Goal: Task Accomplishment & Management: Manage account settings

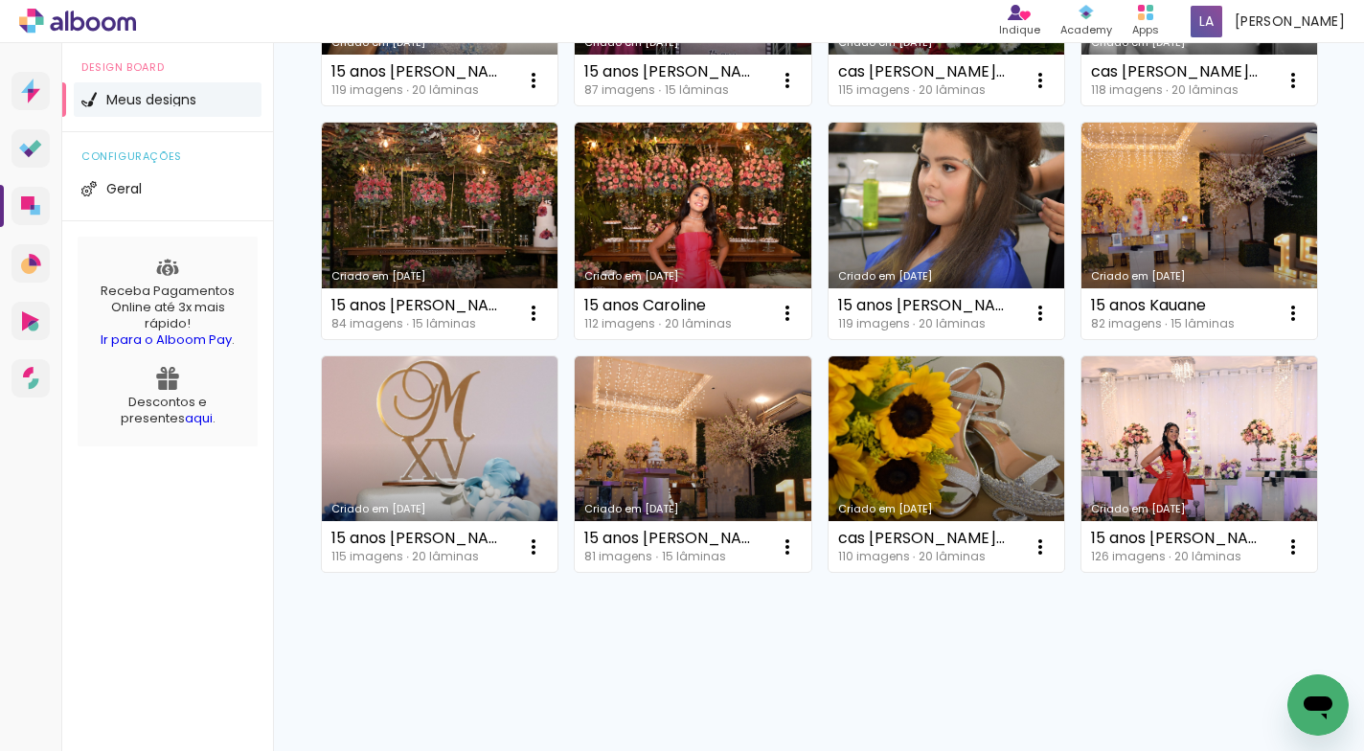
scroll to position [914, 0]
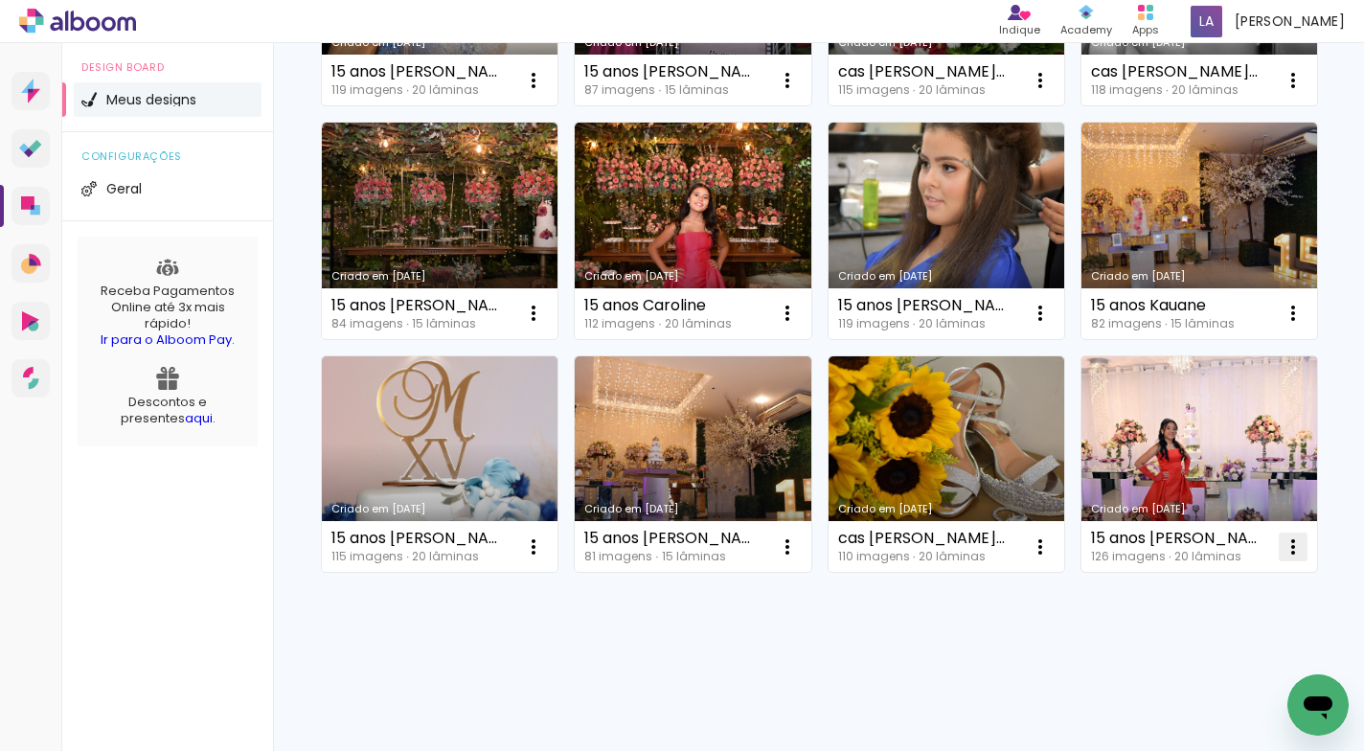
click at [1281, 558] on iron-icon at bounding box center [1292, 546] width 23 height 23
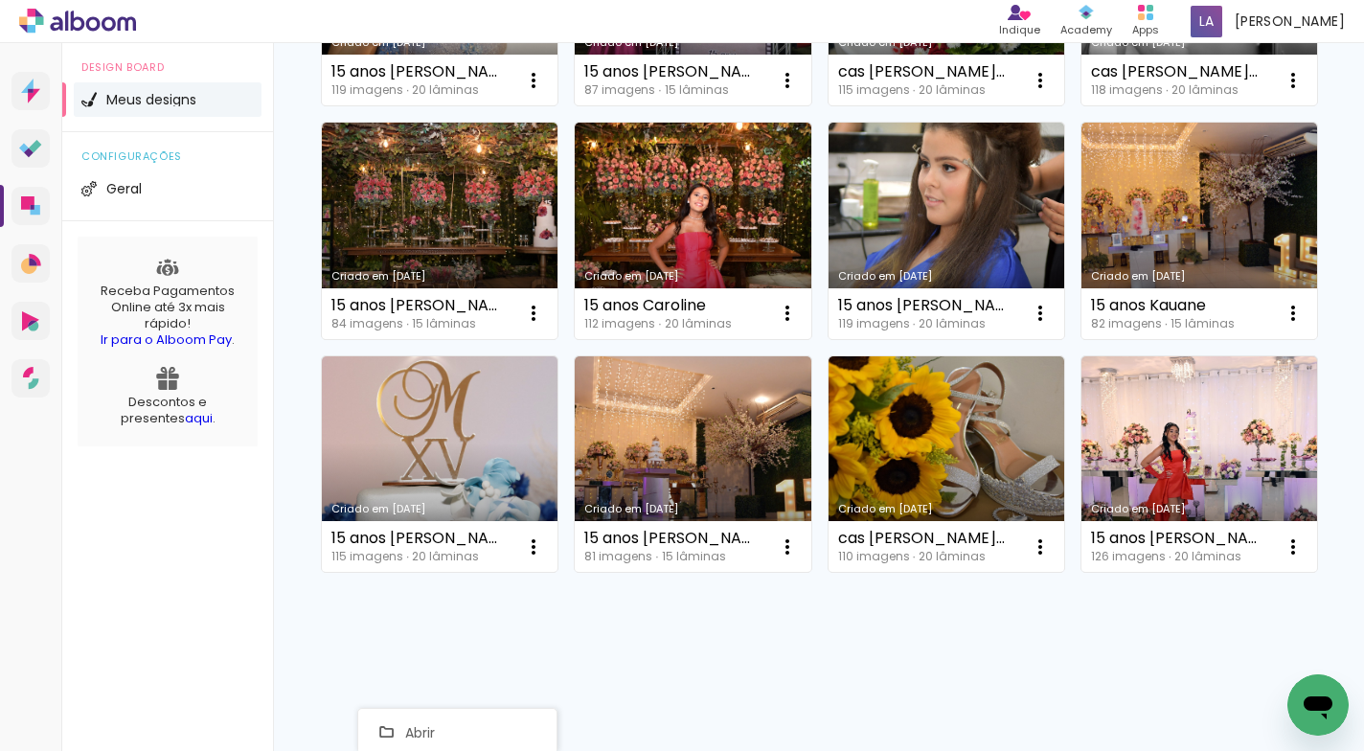
click at [704, 579] on div "Criado em [DATE] 15 anos [PERSON_NAME] 81 imagens ∙ 15 lâminas Abrir Fazer uma …" at bounding box center [818, 113] width 1012 height 933
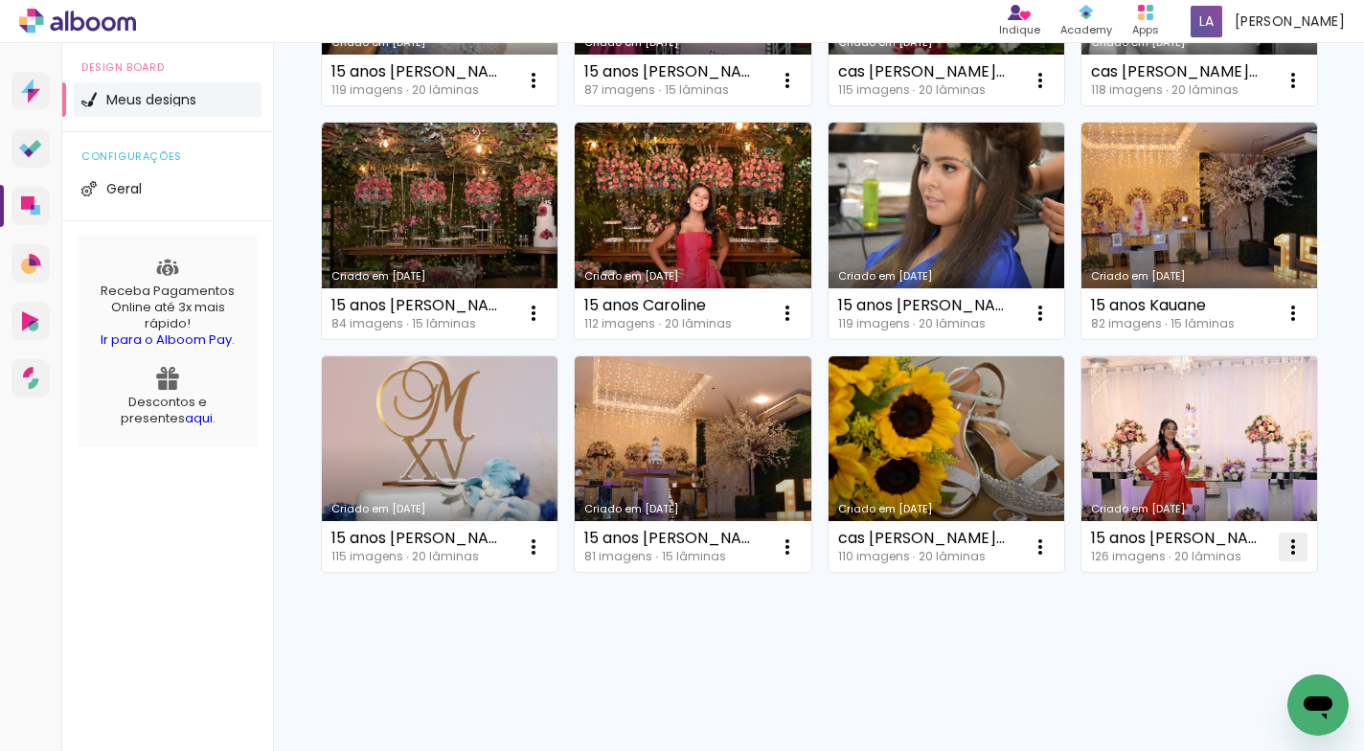
click at [1281, 543] on iron-icon at bounding box center [1292, 546] width 23 height 23
click at [454, 668] on paper-item "Excluir" at bounding box center [457, 672] width 189 height 38
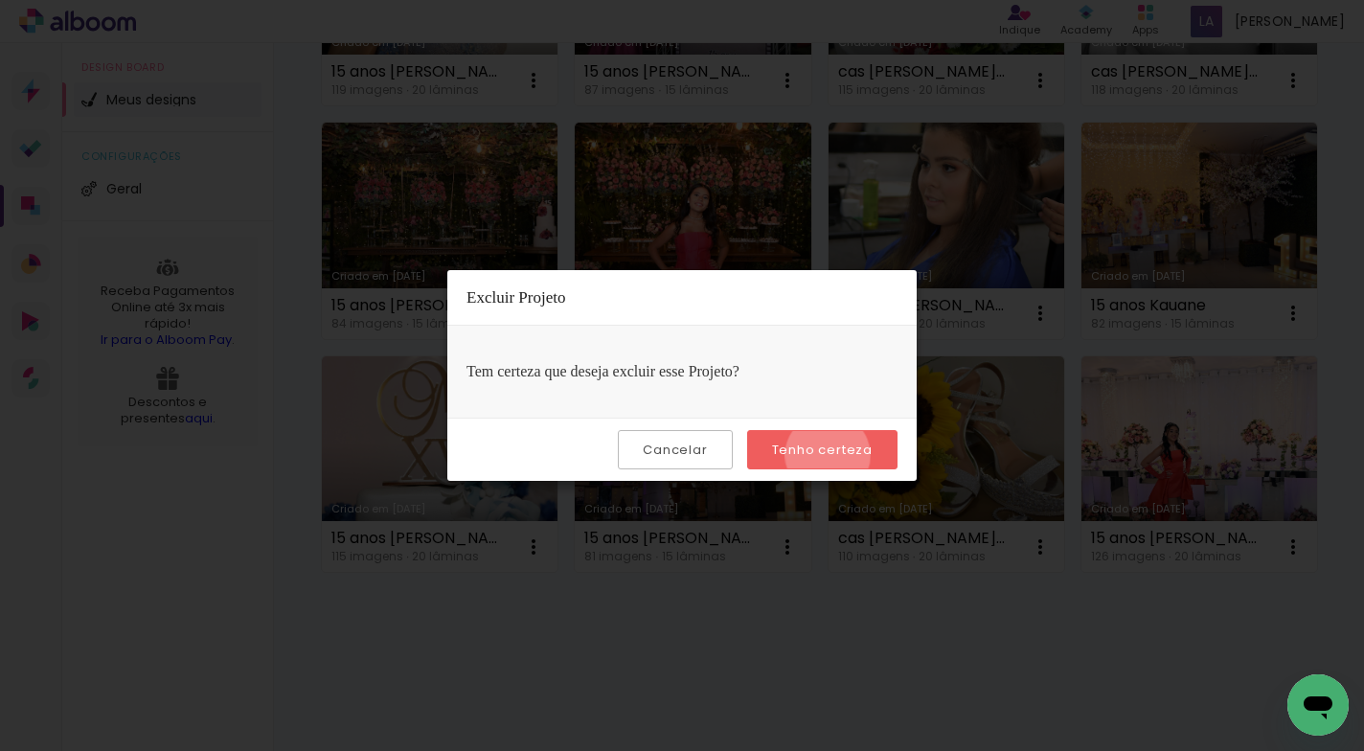
click at [0, 0] on slot "Tenho certeza" at bounding box center [0, 0] width 0 height 0
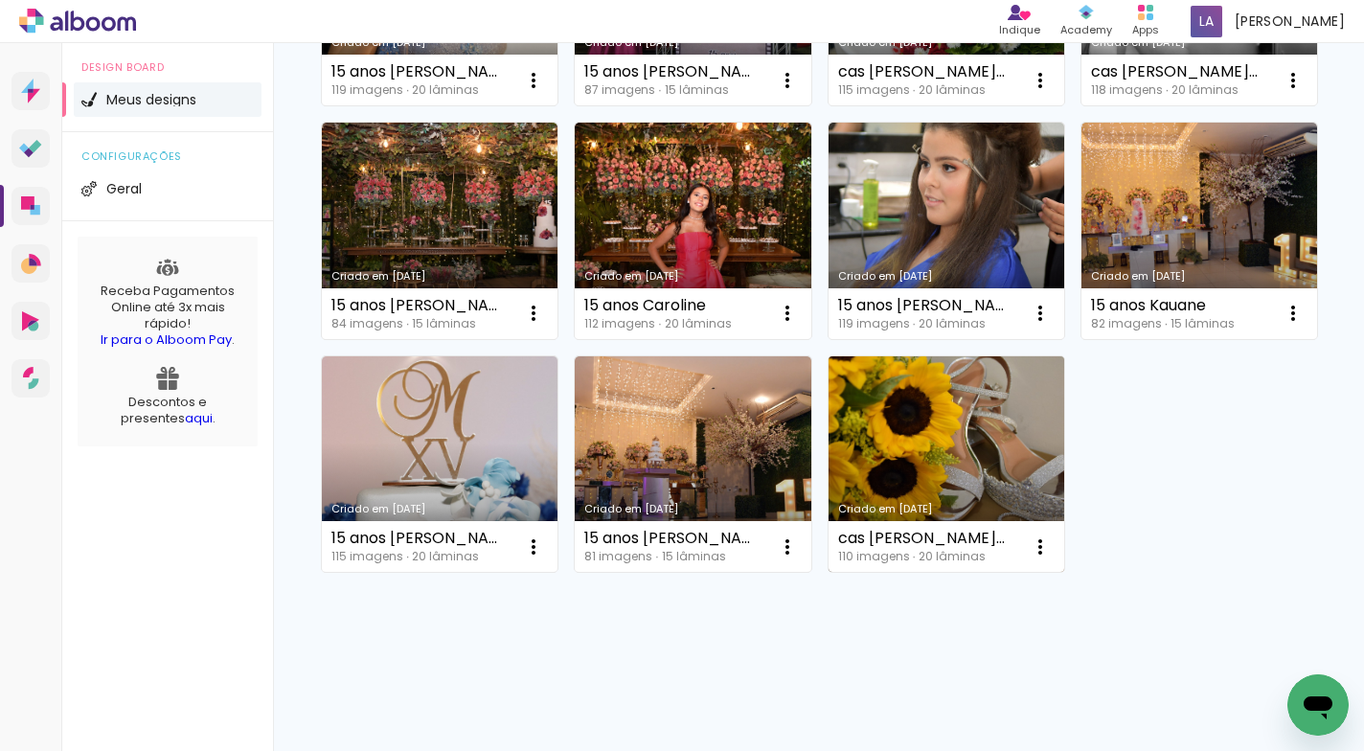
scroll to position [823, 0]
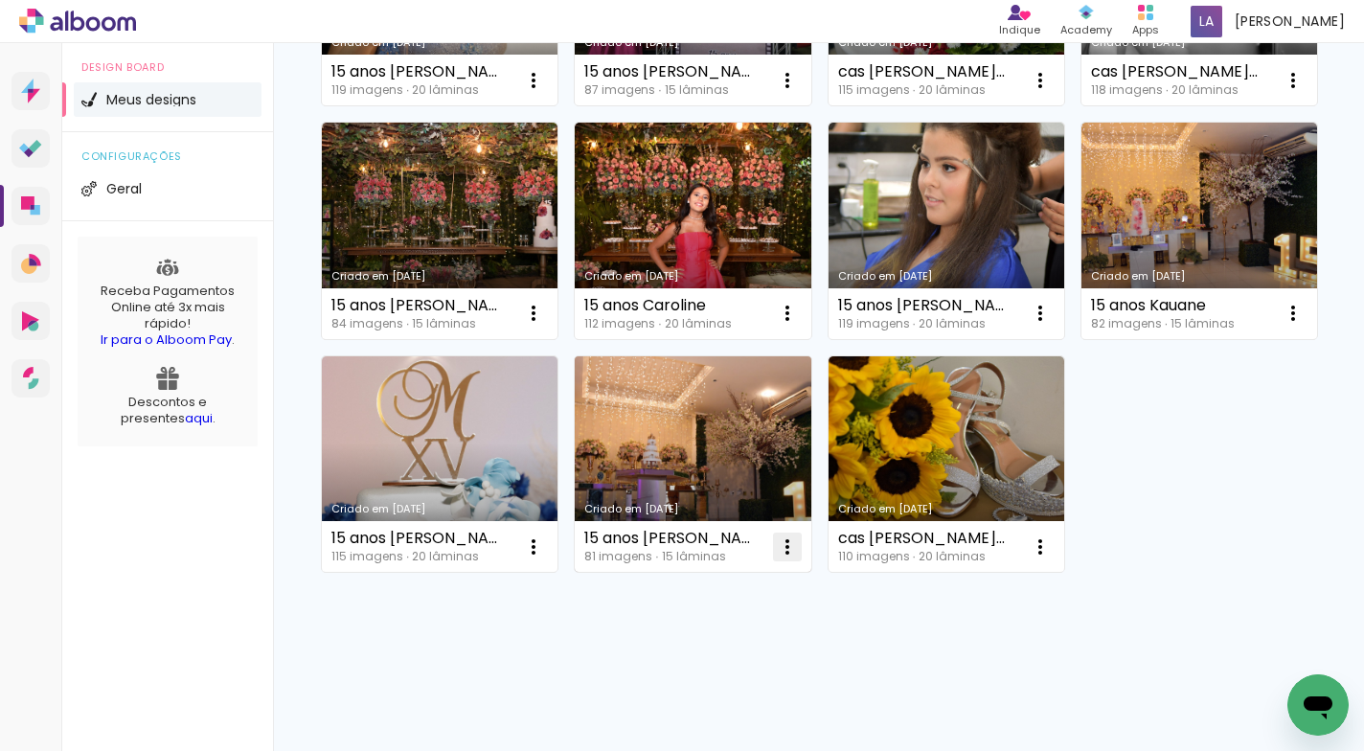
click at [781, 543] on iron-icon at bounding box center [787, 546] width 23 height 23
click at [694, 666] on span "Excluir" at bounding box center [679, 672] width 41 height 13
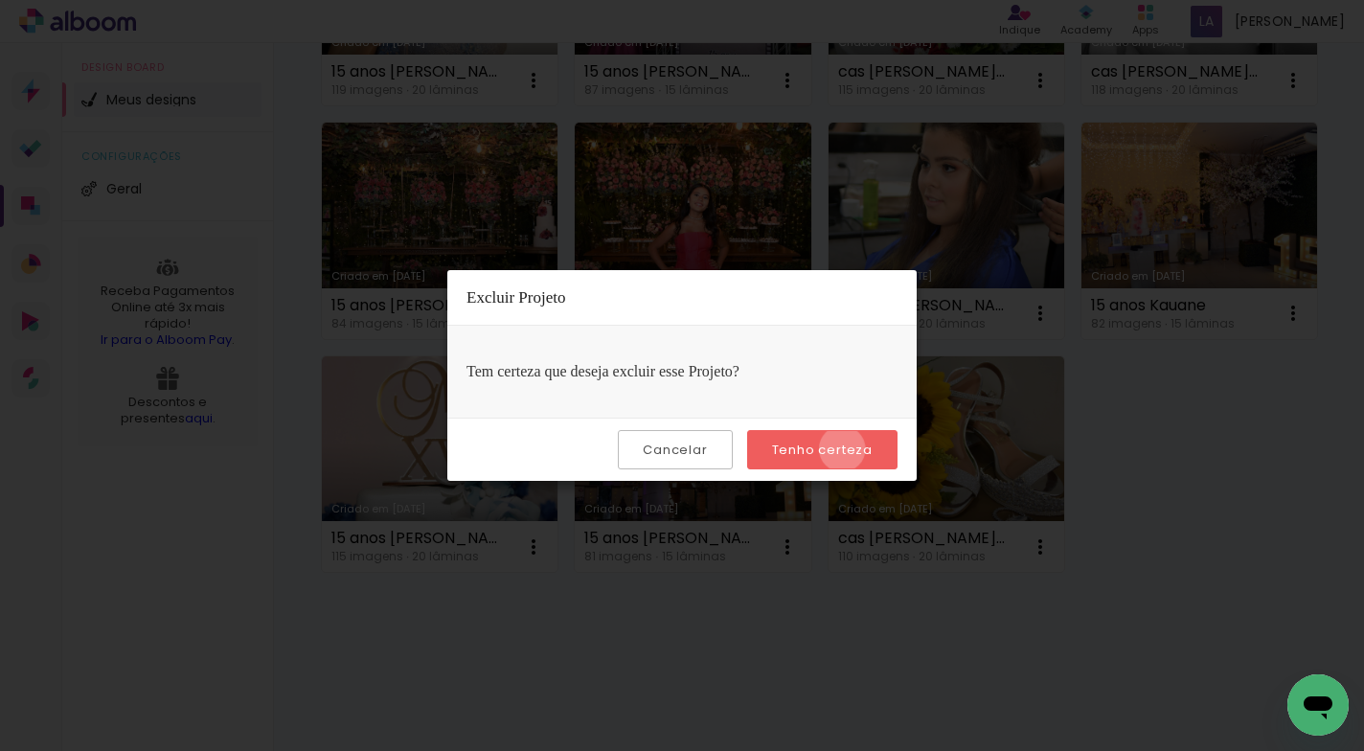
click at [0, 0] on slot "Tenho certeza" at bounding box center [0, 0] width 0 height 0
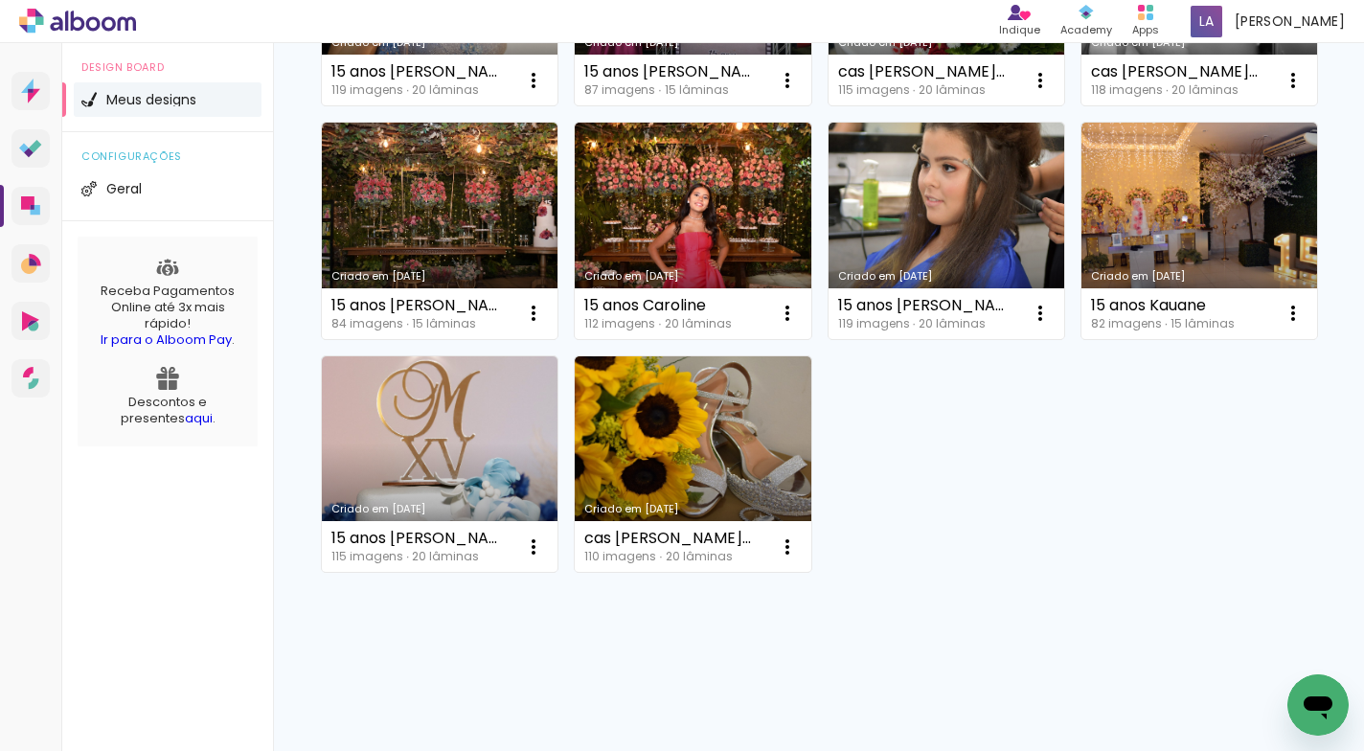
scroll to position [764, 0]
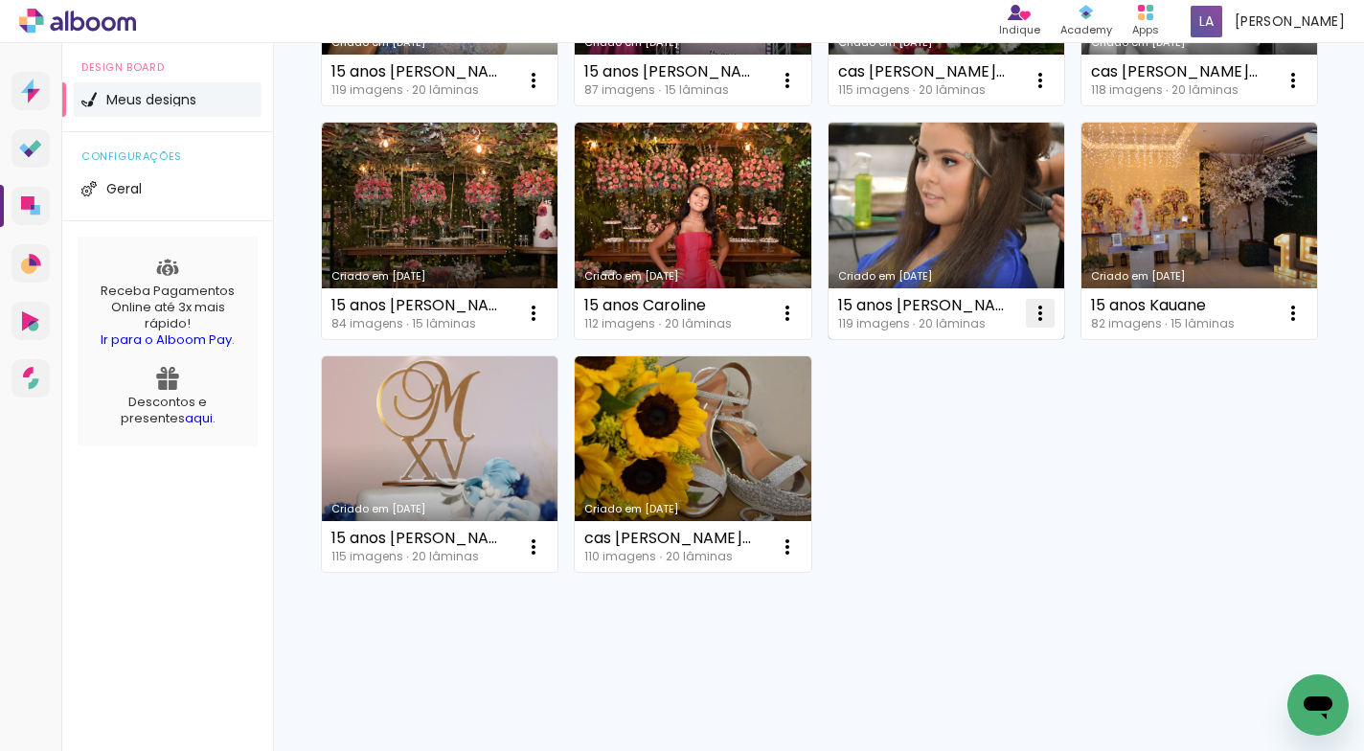
click at [1028, 325] on iron-icon at bounding box center [1039, 313] width 23 height 23
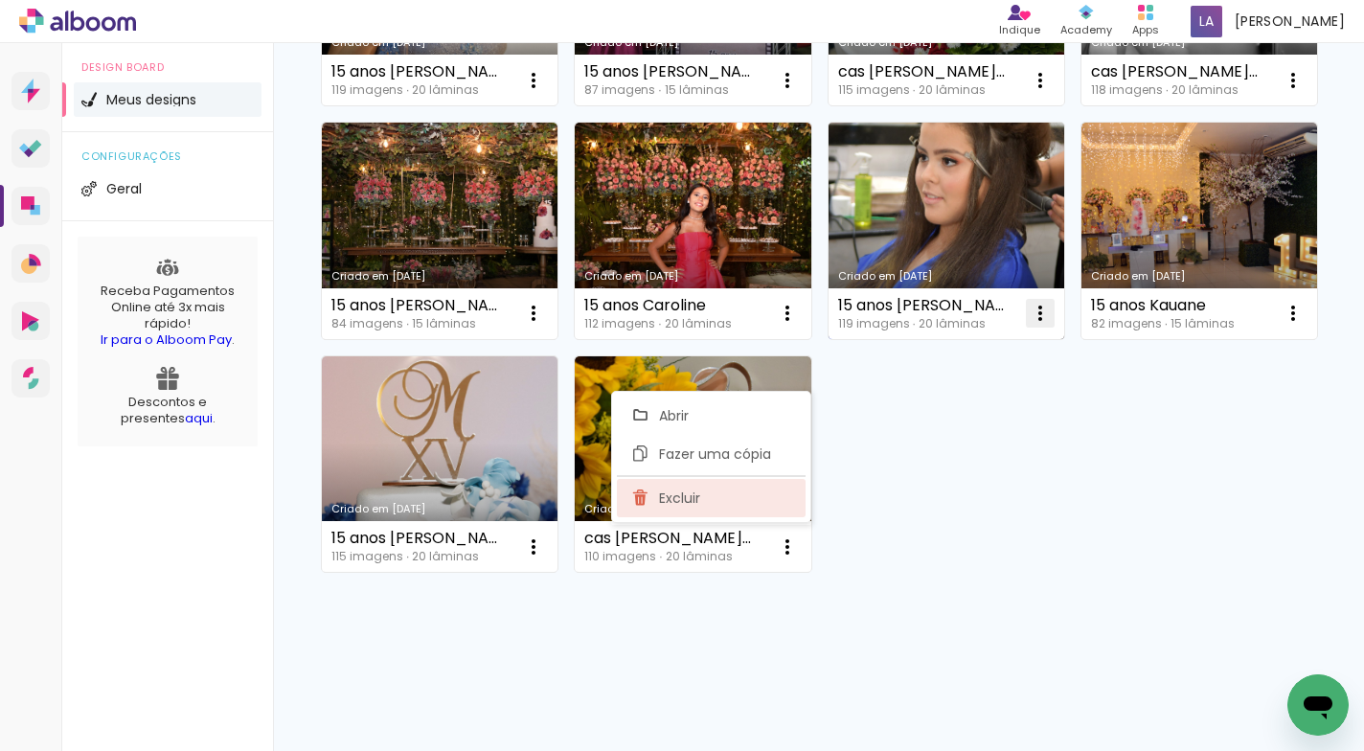
click at [670, 497] on span "Excluir" at bounding box center [679, 497] width 41 height 13
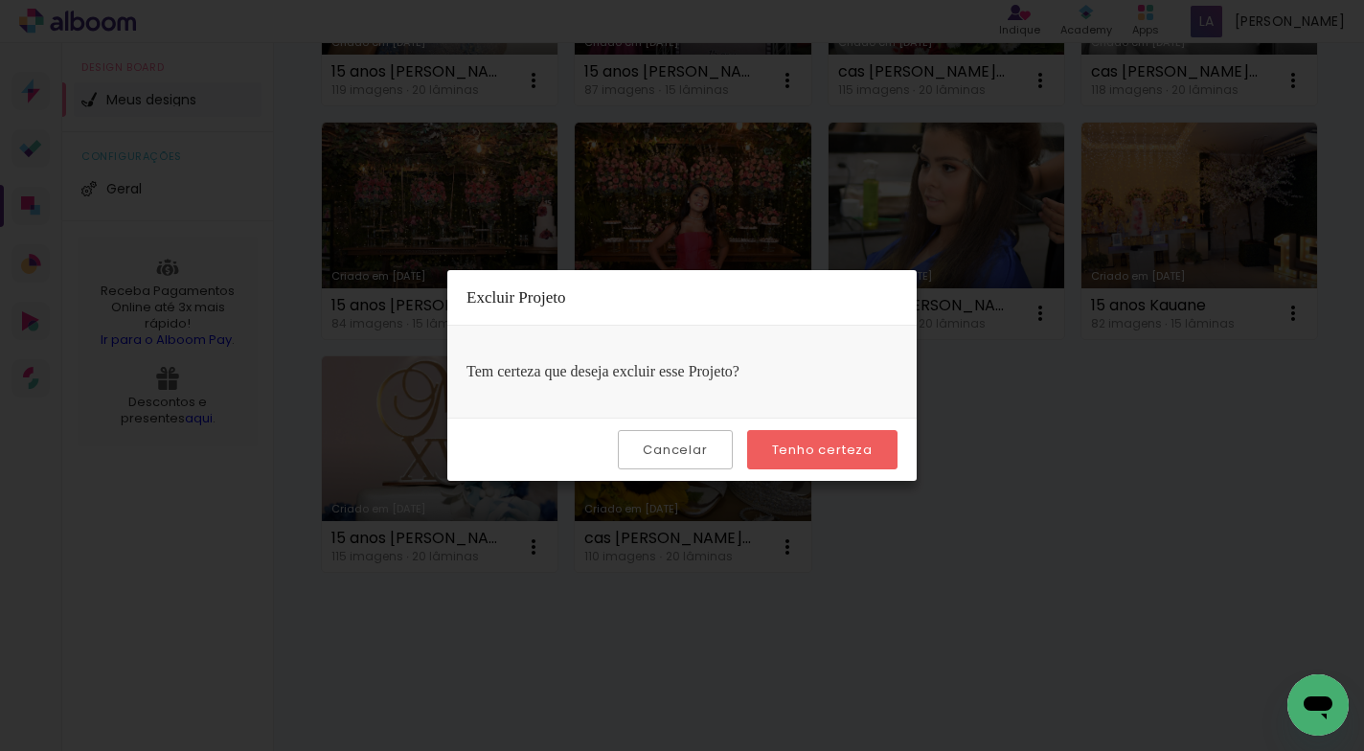
click at [0, 0] on slot "Tenho certeza" at bounding box center [0, 0] width 0 height 0
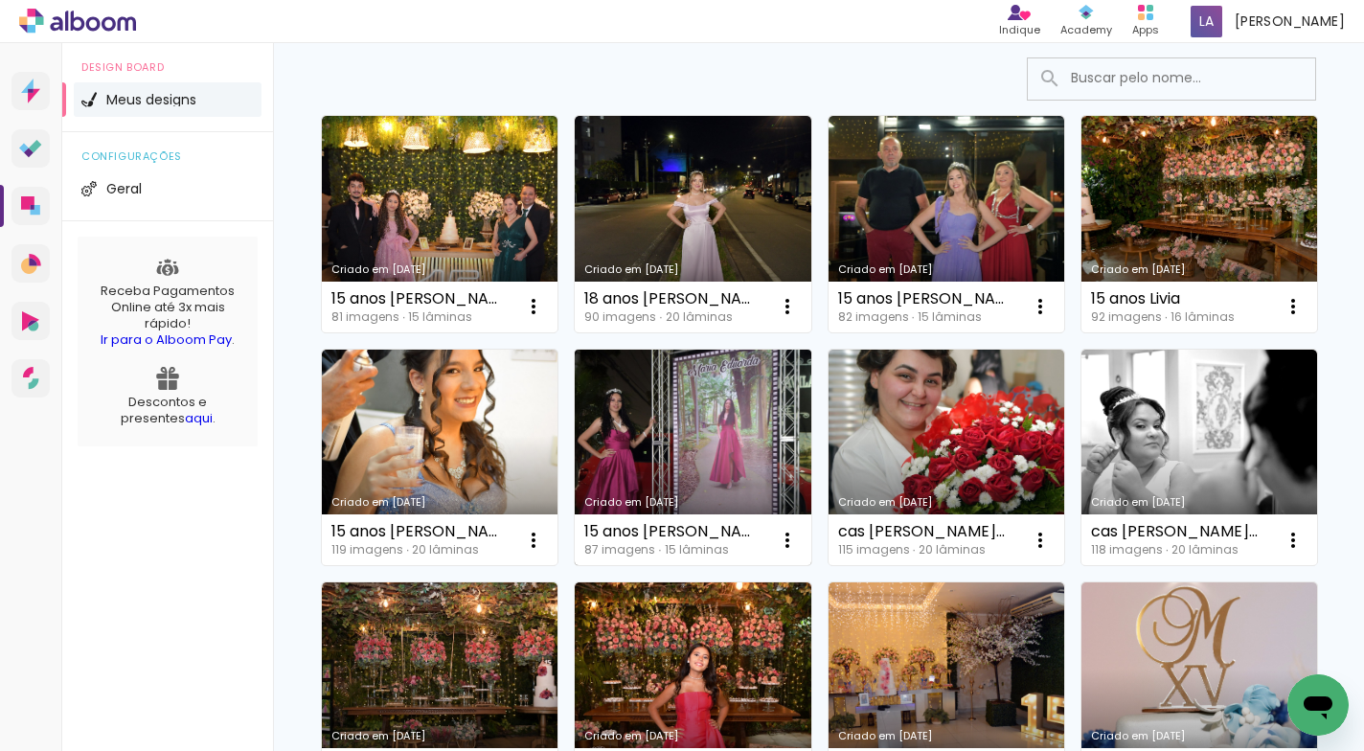
scroll to position [125, 0]
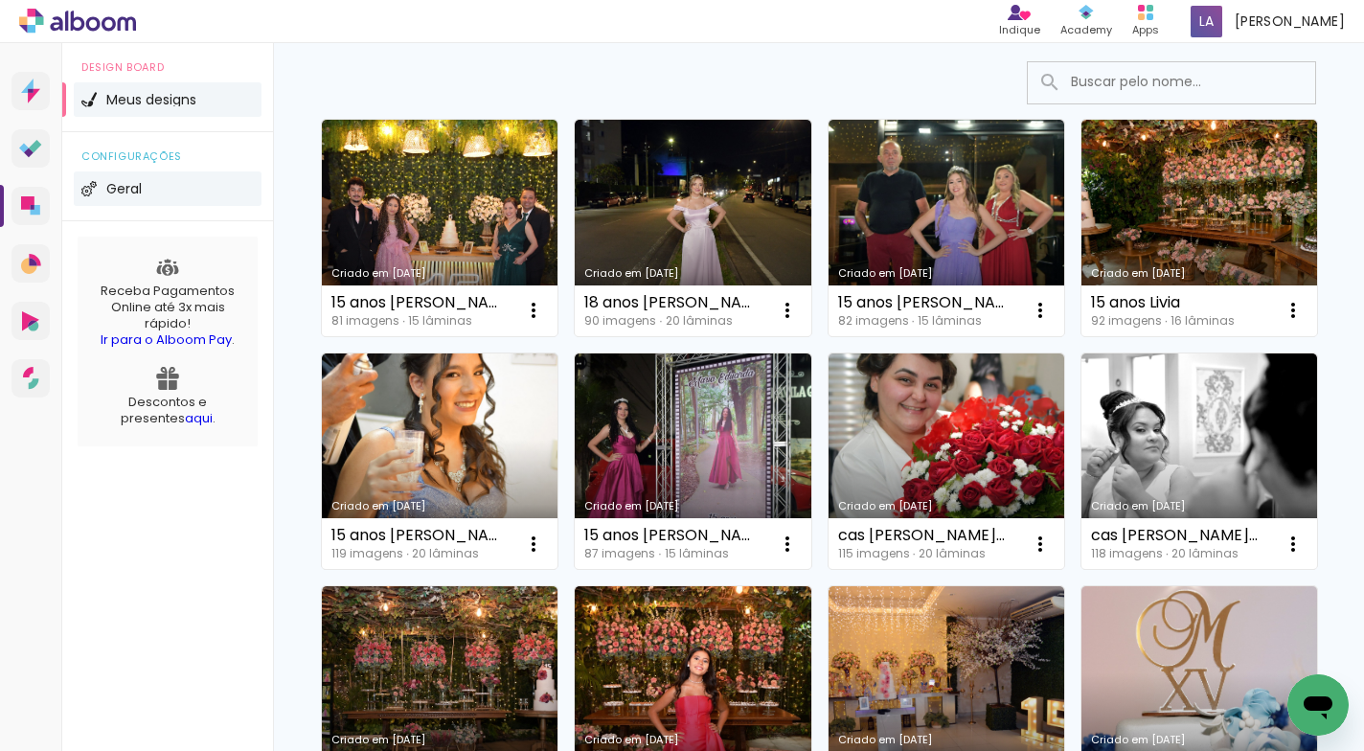
click at [130, 185] on span "Geral" at bounding box center [123, 188] width 35 height 13
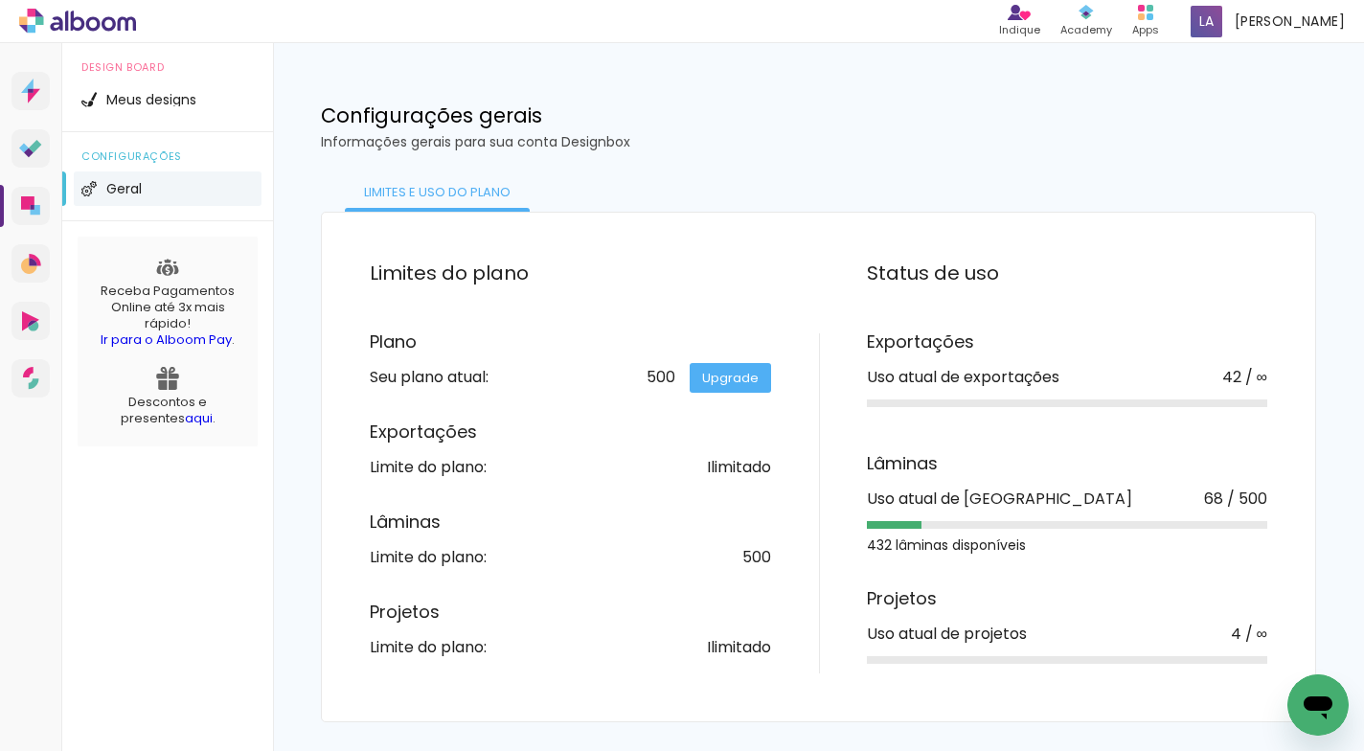
click at [131, 185] on span "Geral" at bounding box center [123, 188] width 35 height 13
click at [32, 204] on icon at bounding box center [27, 202] width 13 height 13
